Goal: Task Accomplishment & Management: Manage account settings

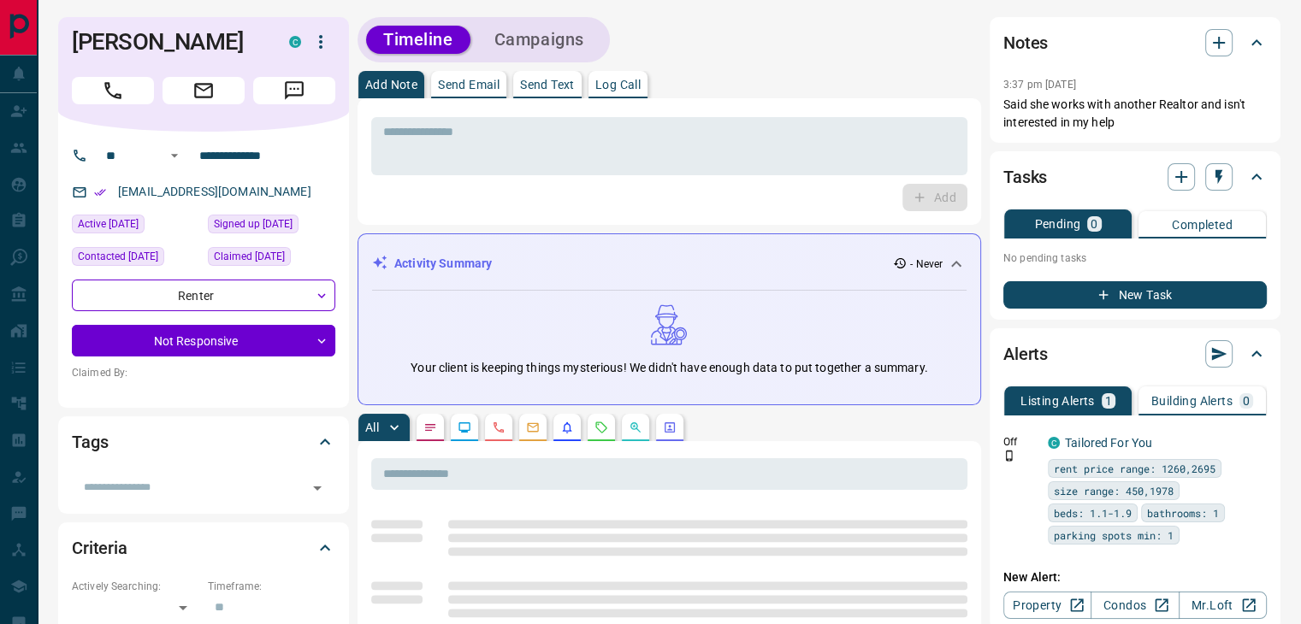
click at [316, 47] on icon "button" at bounding box center [320, 42] width 21 height 21
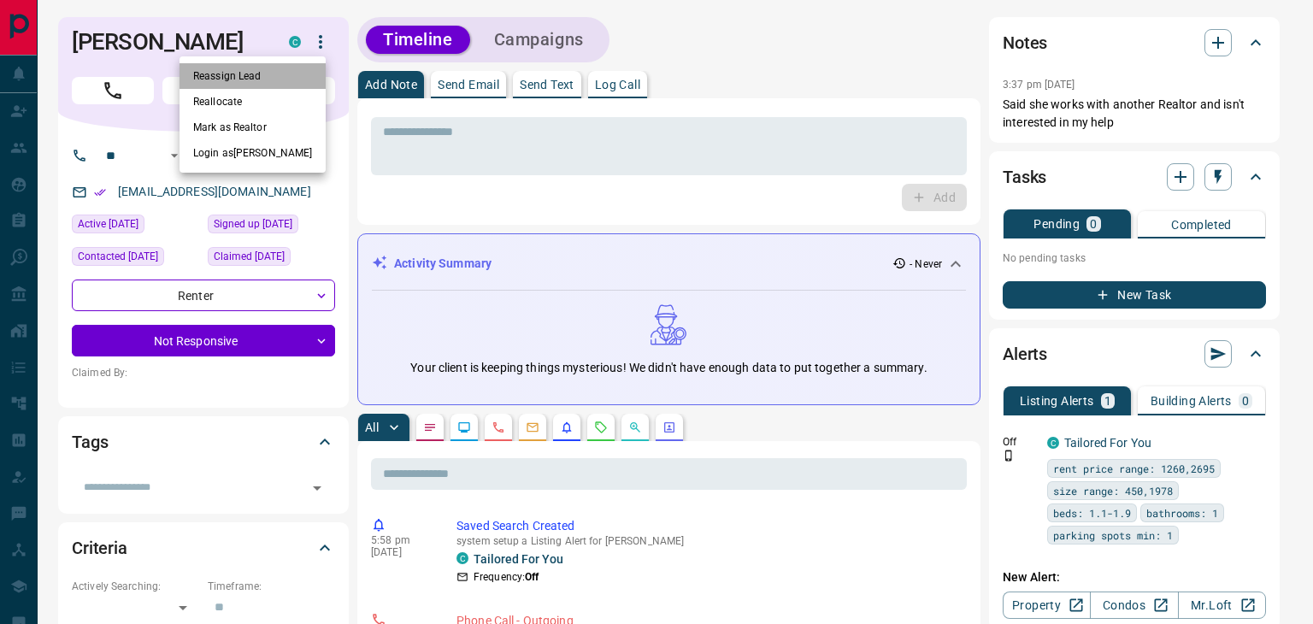
click at [246, 79] on li "Reassign Lead" at bounding box center [253, 76] width 146 height 26
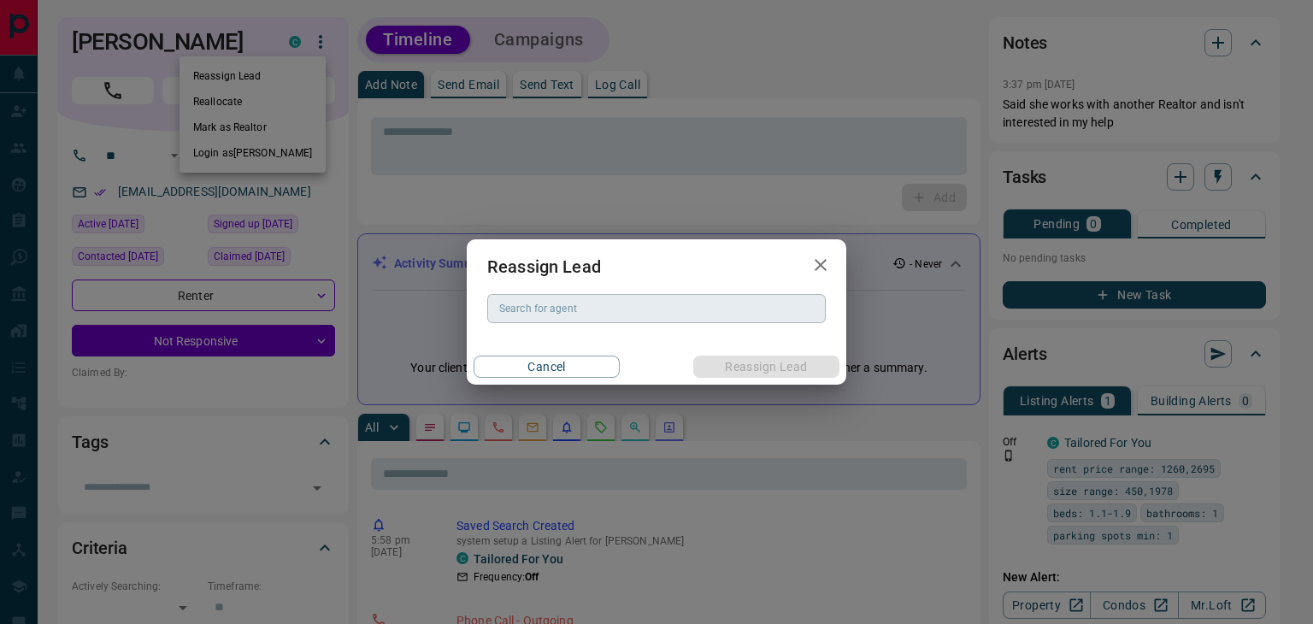
click at [571, 317] on input "Search for agent" at bounding box center [656, 308] width 326 height 19
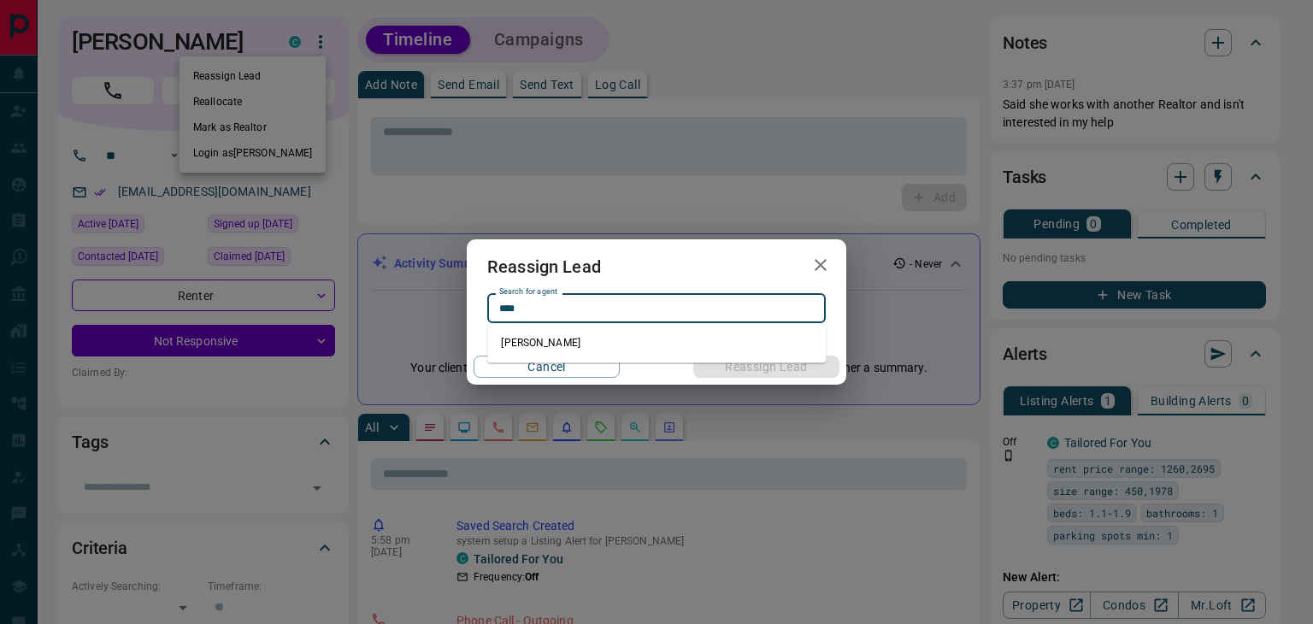
click at [561, 343] on li "[PERSON_NAME]" at bounding box center [656, 343] width 339 height 26
type input "**********"
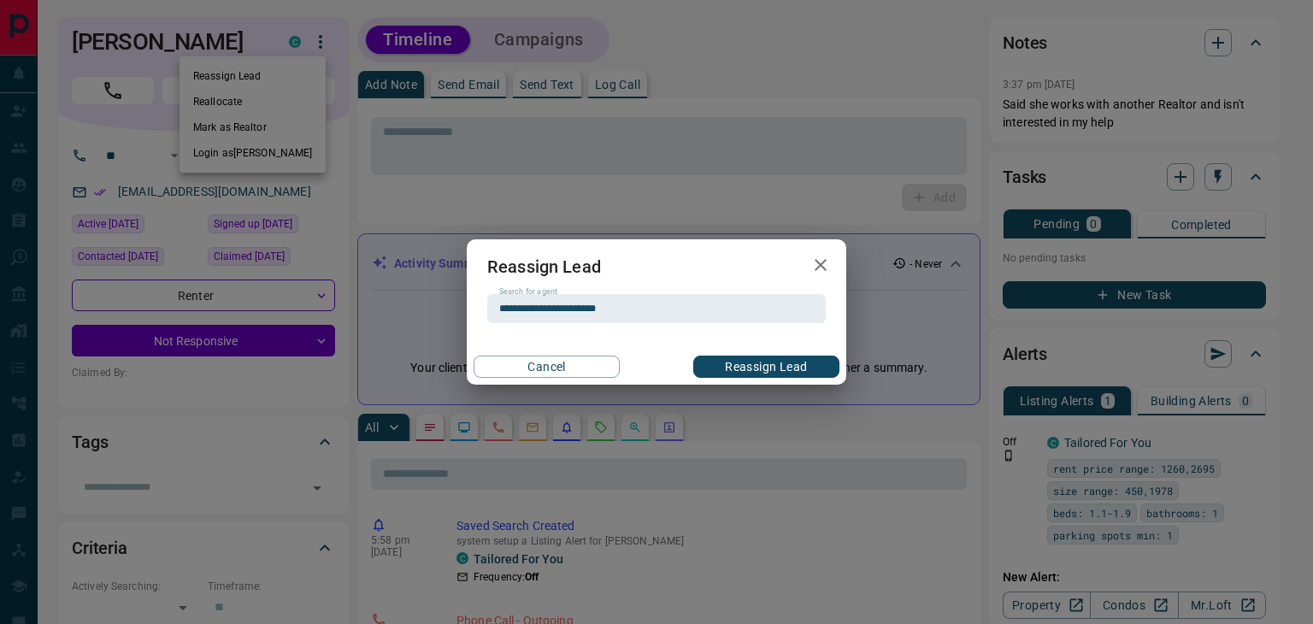
click at [754, 360] on button "Reassign Lead" at bounding box center [767, 367] width 146 height 22
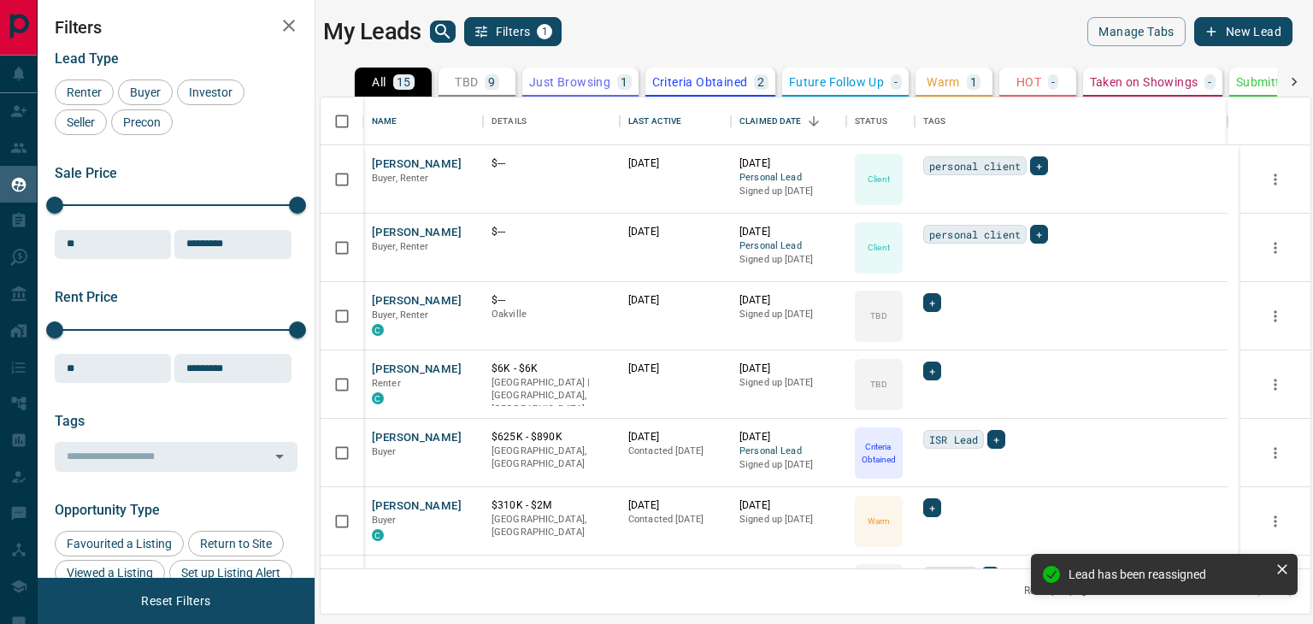
scroll to position [458, 977]
click at [1287, 566] on icon at bounding box center [1282, 569] width 17 height 17
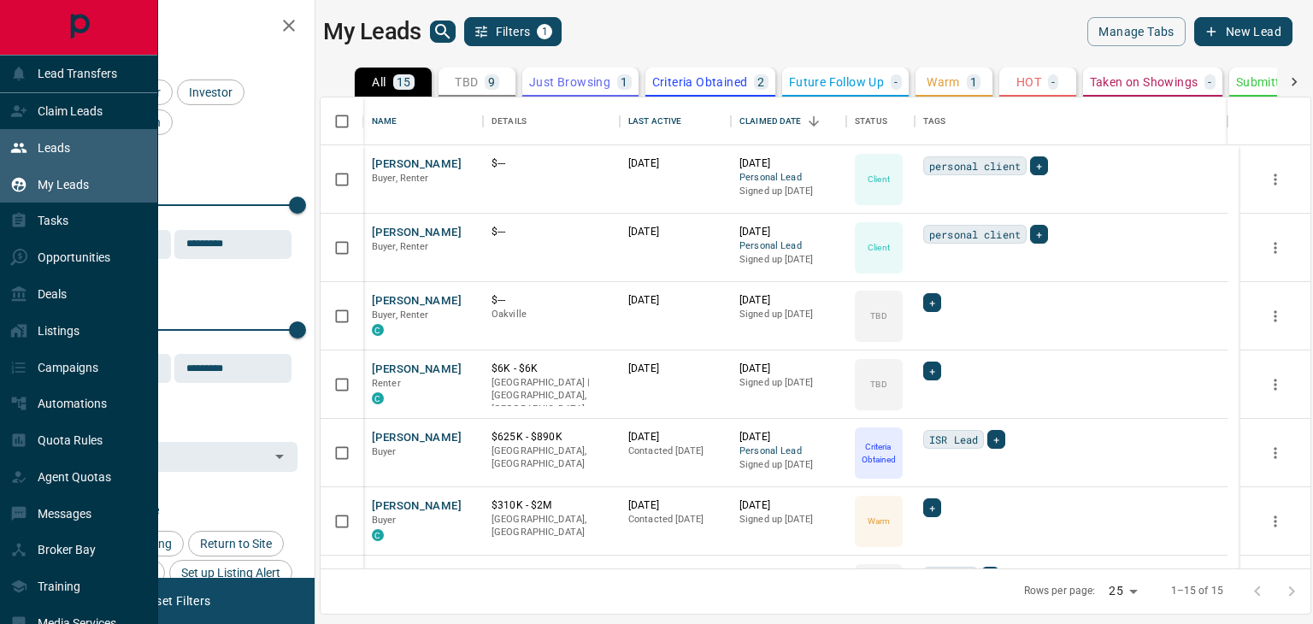
click at [36, 159] on div "Leads" at bounding box center [40, 147] width 60 height 28
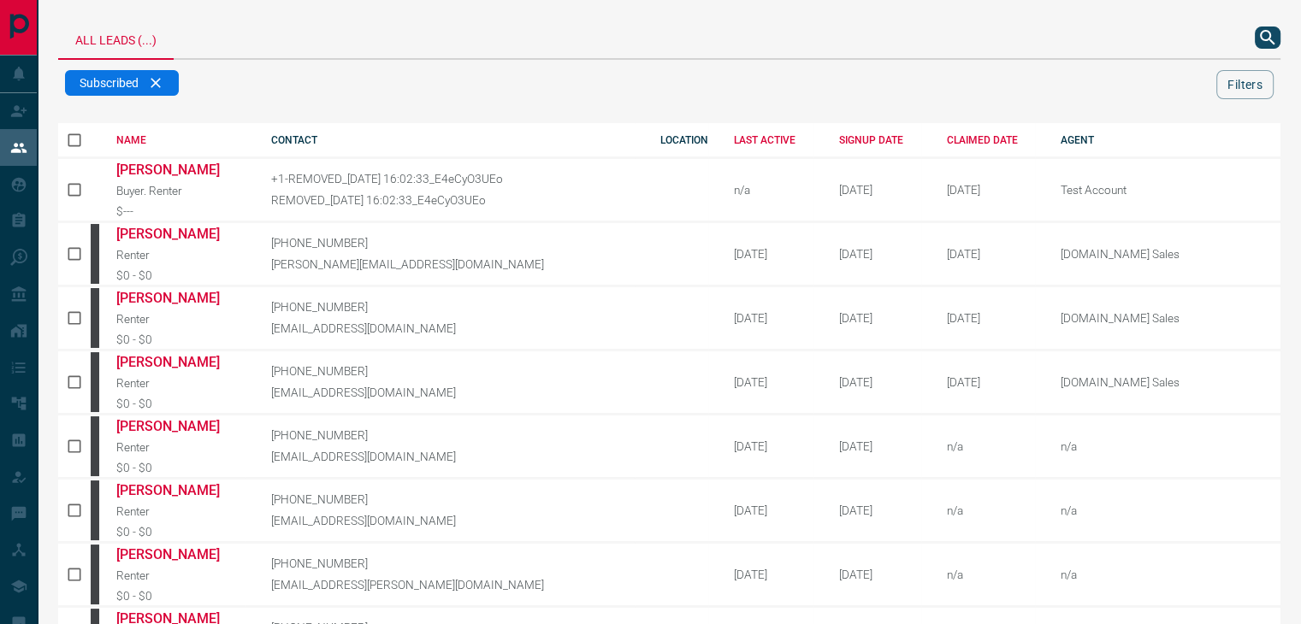
click at [1263, 34] on icon "search button" at bounding box center [1267, 37] width 21 height 21
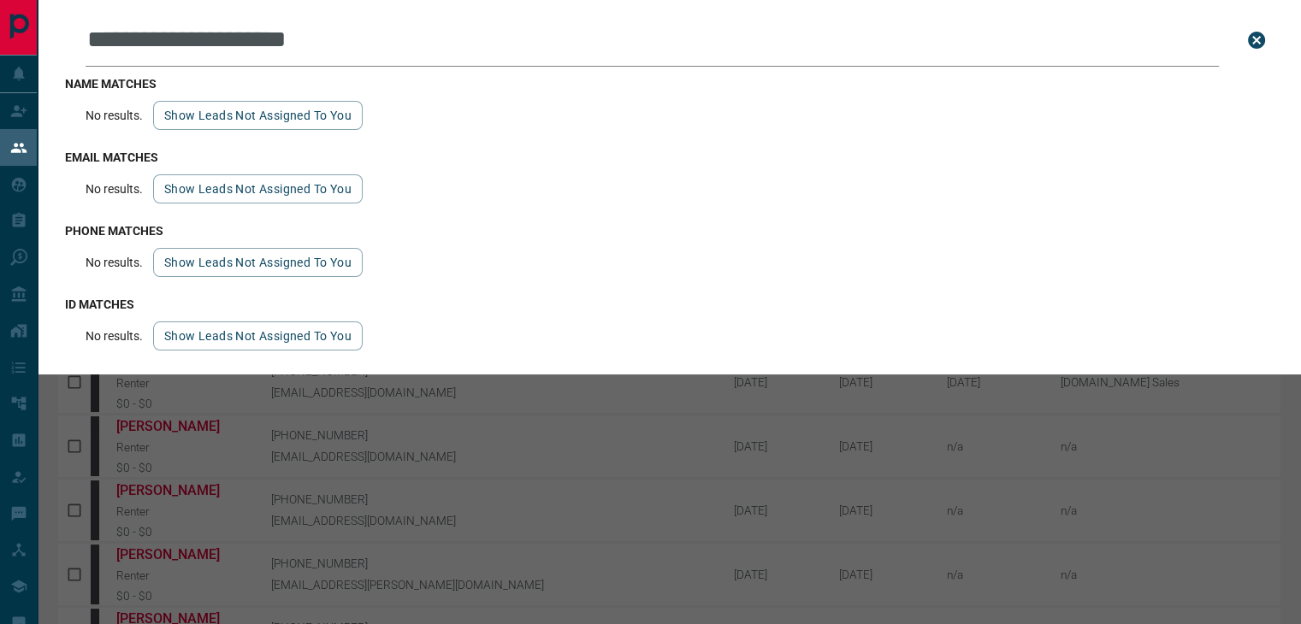
type input "**********"
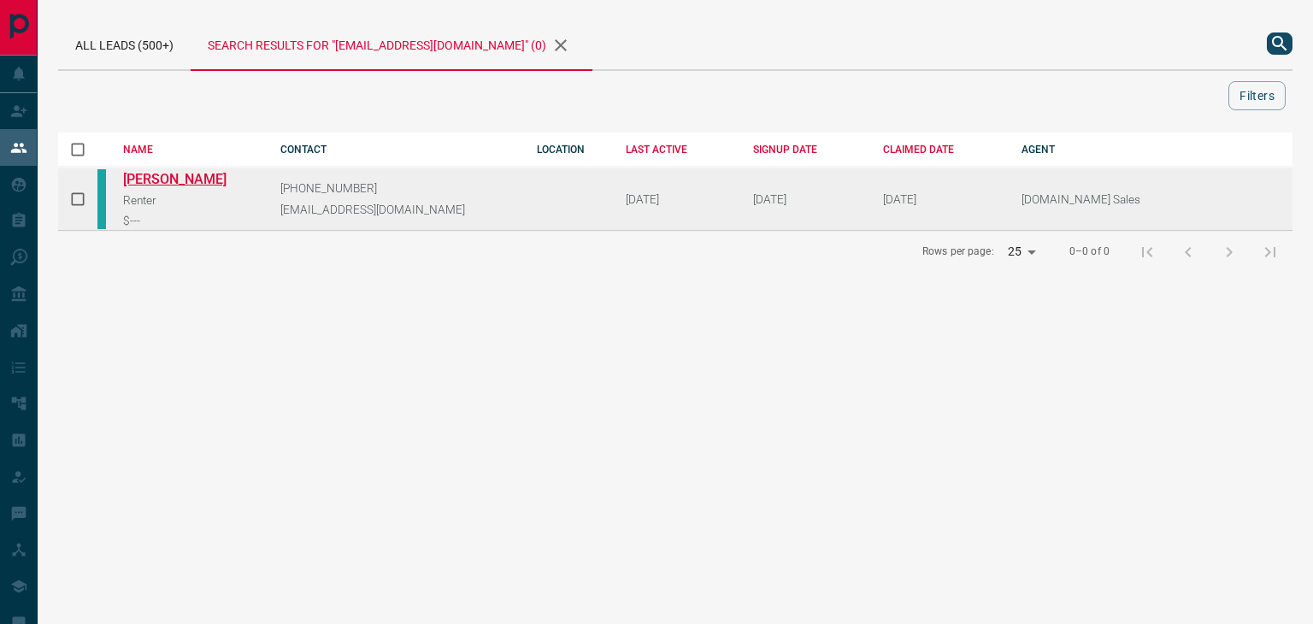
click at [191, 180] on link "[PERSON_NAME]" at bounding box center [187, 179] width 128 height 16
